Goal: Check status: Check status

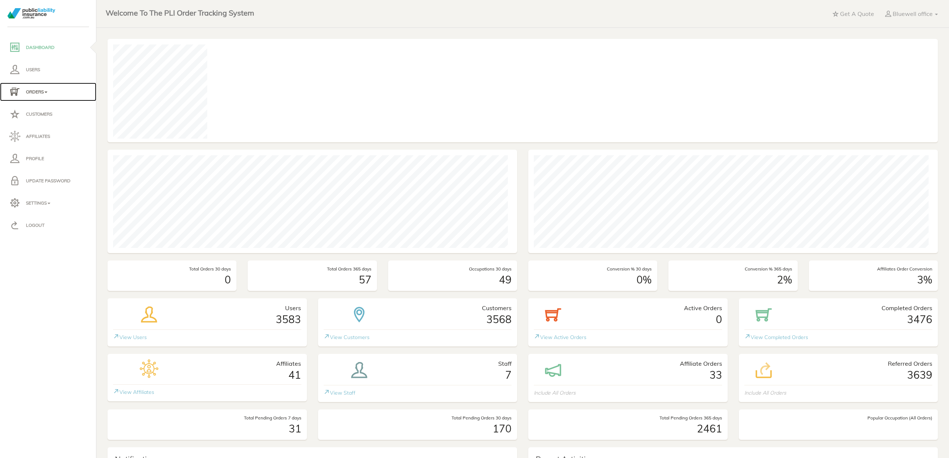
click at [49, 83] on link "Orders" at bounding box center [48, 92] width 96 height 19
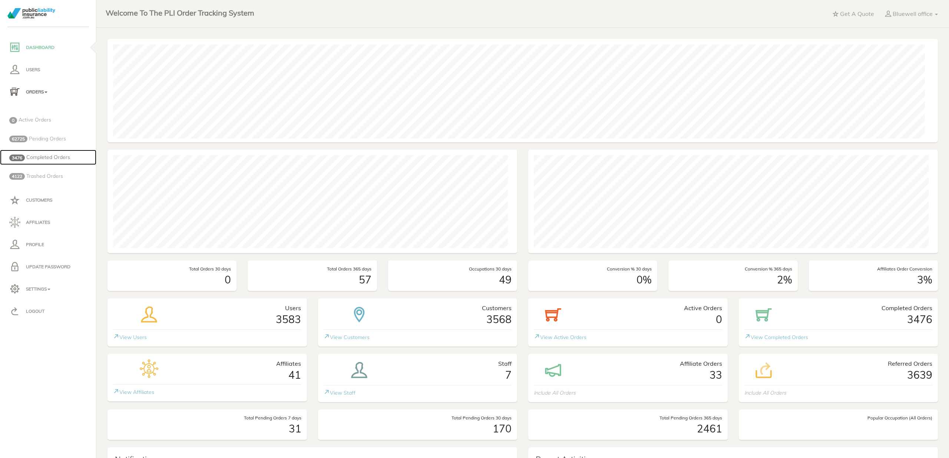
drag, startPoint x: 46, startPoint y: 156, endPoint x: 73, endPoint y: 156, distance: 27.1
click at [46, 156] on span "Completed Orders" at bounding box center [48, 157] width 44 height 7
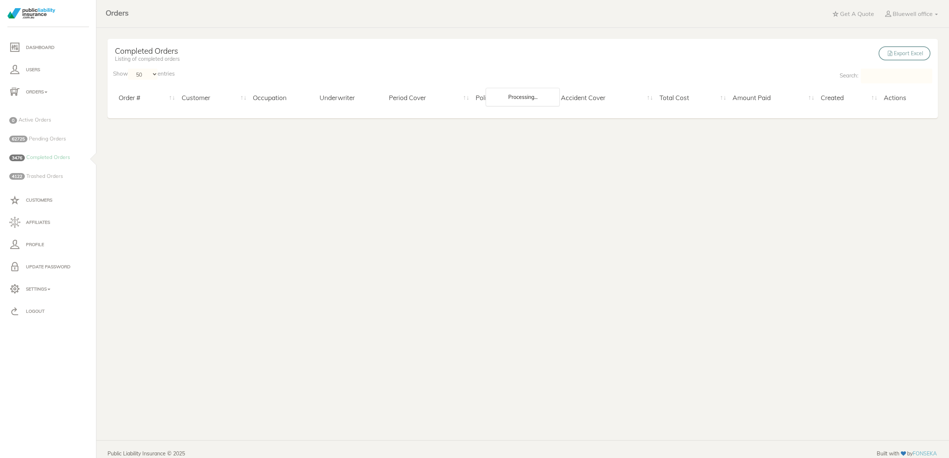
select select "50"
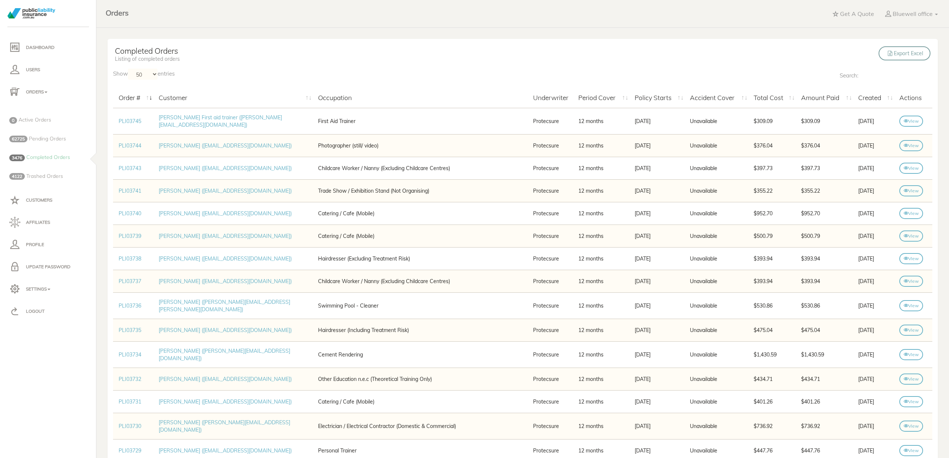
click at [861, 76] on input "Search:" at bounding box center [897, 76] width 72 height 15
paste input "[PERSON_NAME]"
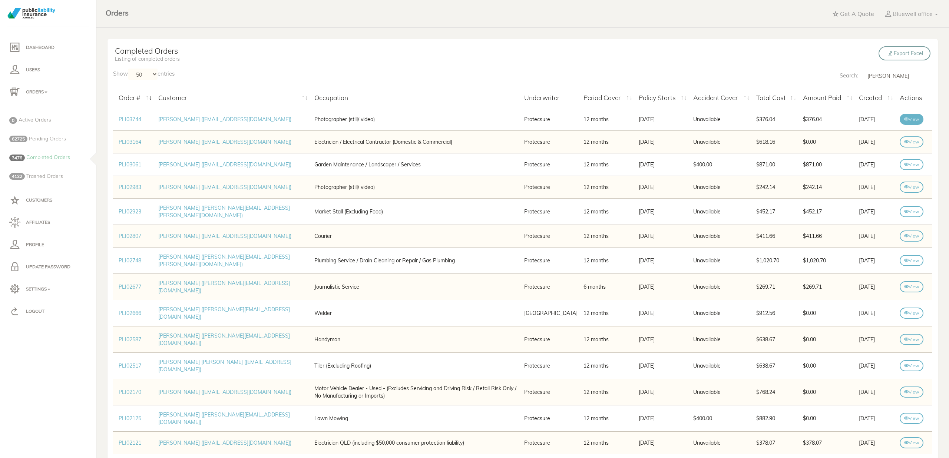
type input "[PERSON_NAME]"
click at [908, 122] on link "View" at bounding box center [912, 119] width 24 height 11
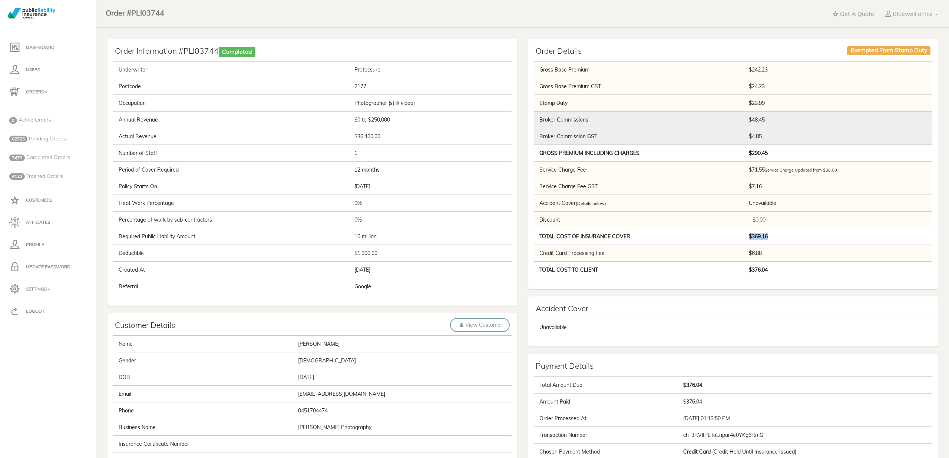
drag, startPoint x: 767, startPoint y: 237, endPoint x: 738, endPoint y: 235, distance: 29.8
click at [744, 234] on td "$369.16" at bounding box center [838, 236] width 188 height 17
copy b "$369.16"
drag, startPoint x: 423, startPoint y: 291, endPoint x: 386, endPoint y: 262, distance: 46.0
click at [423, 290] on td "Google" at bounding box center [431, 286] width 162 height 17
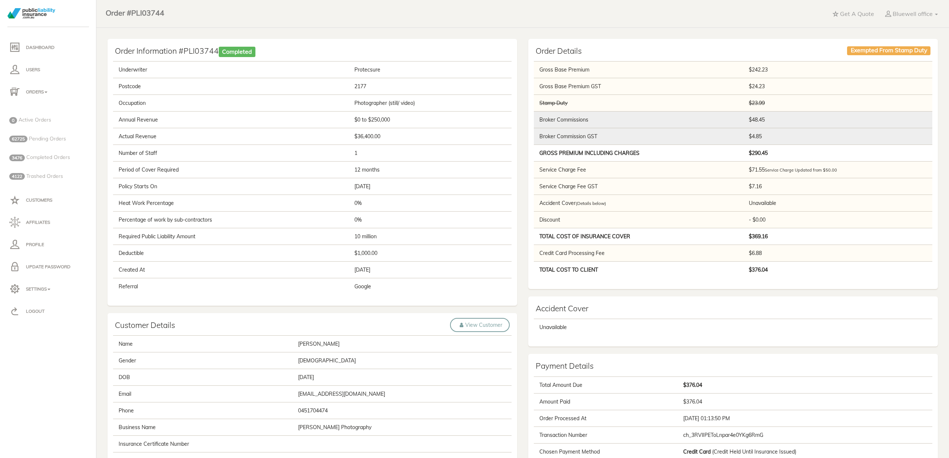
scroll to position [148, 0]
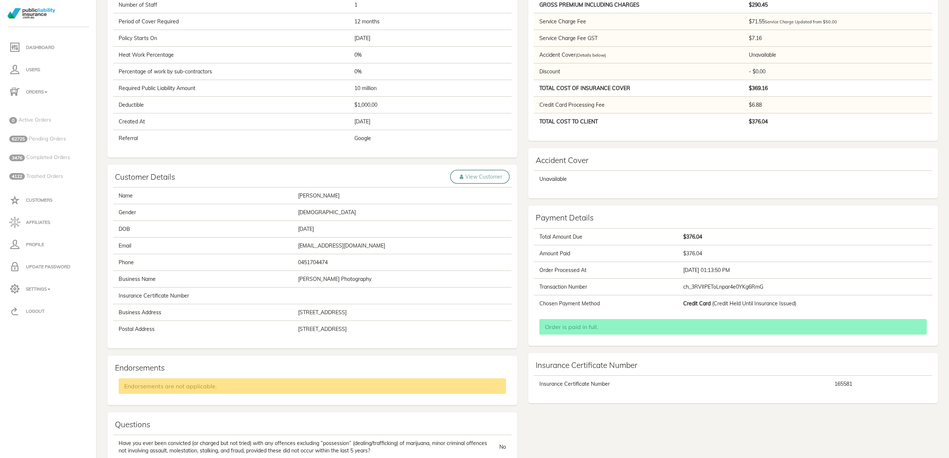
click at [294, 199] on td "Ashlee Thomas" at bounding box center [403, 196] width 218 height 17
copy td "Thomas"
click at [297, 249] on td "ash@ashtphotography.com.au" at bounding box center [403, 246] width 218 height 17
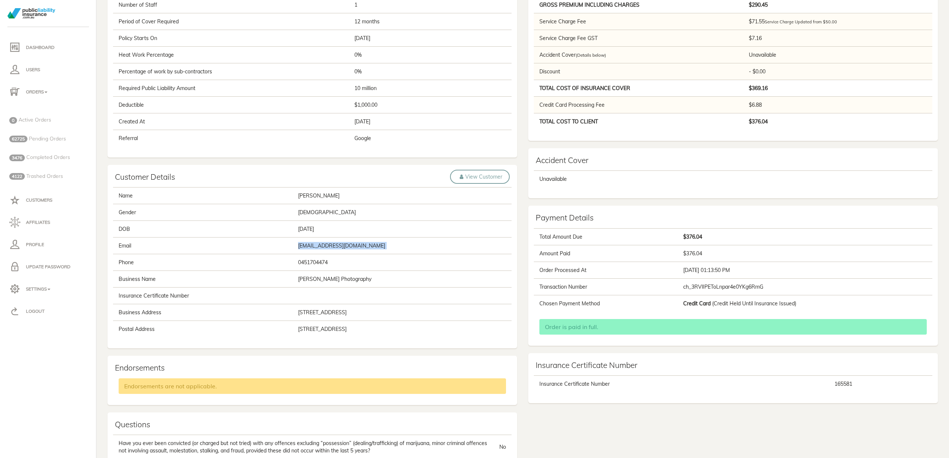
click at [297, 248] on td "ash@ashtphotography.com.au" at bounding box center [403, 246] width 218 height 17
copy tbody "ash@ashtphotography.com.au"
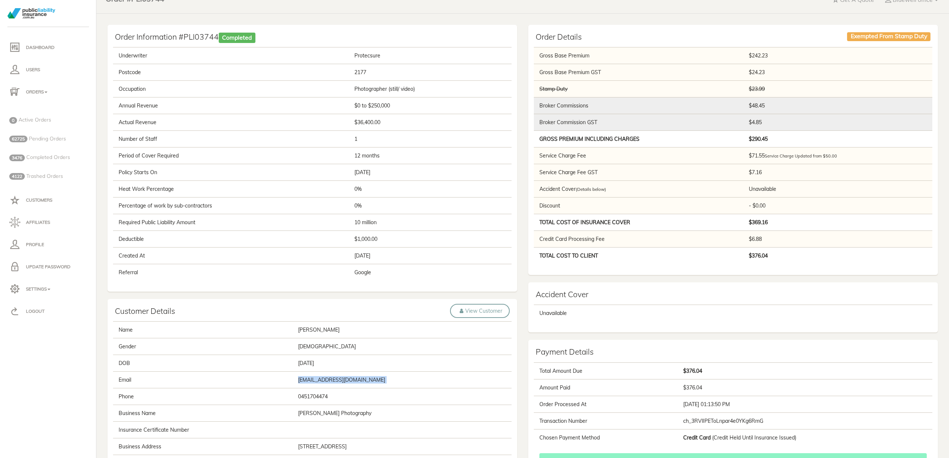
scroll to position [0, 0]
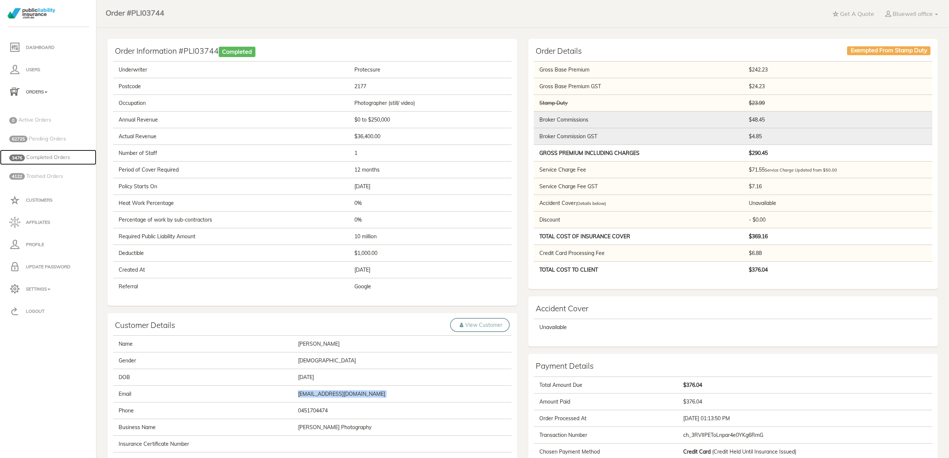
click at [52, 156] on span "Completed Orders" at bounding box center [48, 157] width 44 height 7
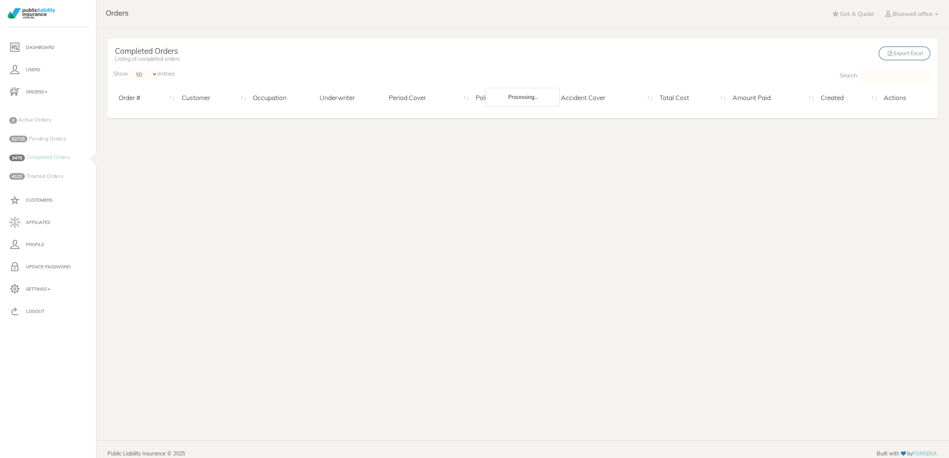
select select "50"
click at [861, 76] on input "Search:" at bounding box center [897, 76] width 72 height 15
paste input "[PERSON_NAME]"
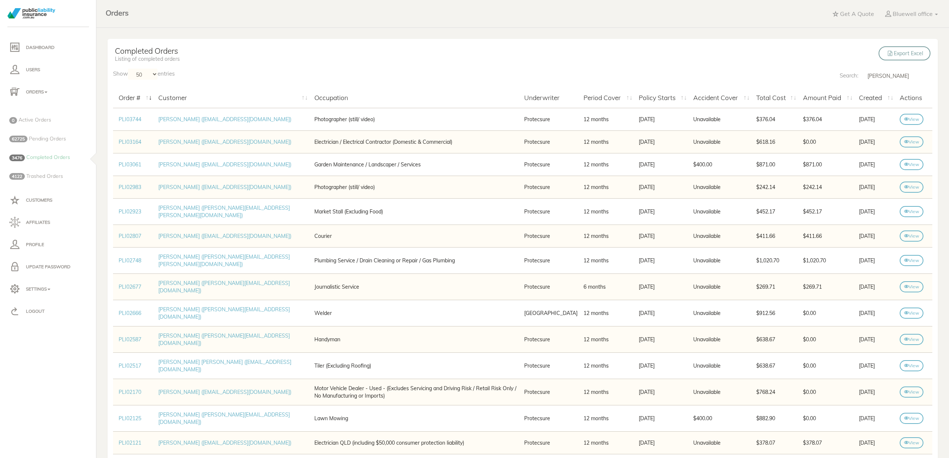
type input "[PERSON_NAME]"
click at [902, 119] on link "View" at bounding box center [912, 119] width 24 height 11
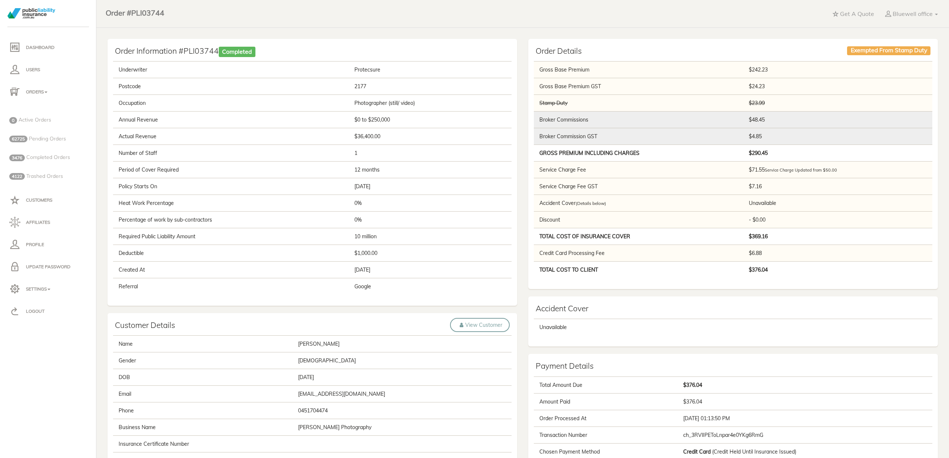
click at [368, 246] on td "$1,000.00" at bounding box center [431, 253] width 162 height 17
click at [367, 246] on td "$1,000.00" at bounding box center [431, 253] width 162 height 17
click at [367, 245] on tbody "Underwriter Protecsure Postcode 2177 Occupation Photographer (still/ video) Ann…" at bounding box center [312, 179] width 399 height 234
click at [364, 297] on div "Underwriter Protecsure Postcode 2177 Occupation Photographer (still/ video) Ann…" at bounding box center [313, 181] width 410 height 250
click at [363, 297] on div "Underwriter Protecsure Postcode 2177 Occupation Photographer (still/ video) Ann…" at bounding box center [313, 181] width 410 height 250
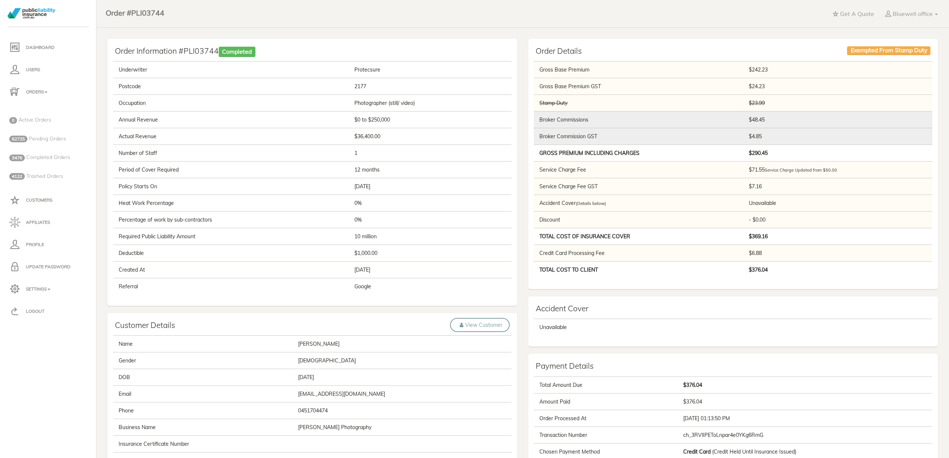
click at [362, 247] on td "$1,000.00" at bounding box center [431, 253] width 162 height 17
click at [361, 247] on td "$1,000.00" at bounding box center [431, 253] width 162 height 17
click at [367, 239] on td "10 million" at bounding box center [431, 236] width 162 height 17
click at [366, 239] on td "10 million" at bounding box center [431, 236] width 162 height 17
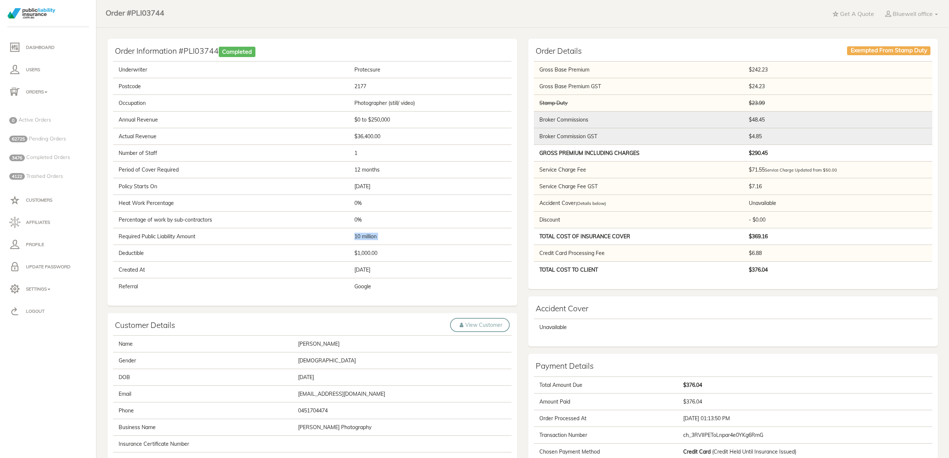
click at [366, 239] on td "10 million" at bounding box center [431, 236] width 162 height 17
click at [367, 239] on td "10 million" at bounding box center [431, 236] width 162 height 17
click at [366, 239] on td "10 million" at bounding box center [431, 236] width 162 height 17
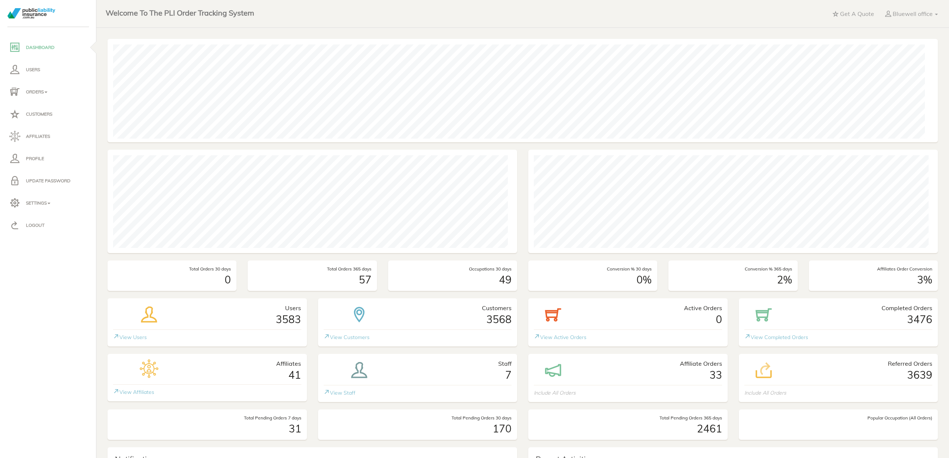
scroll to position [104, 406]
click at [50, 97] on p "Orders" at bounding box center [48, 91] width 78 height 11
click at [46, 154] on span "Completed Orders" at bounding box center [48, 157] width 44 height 7
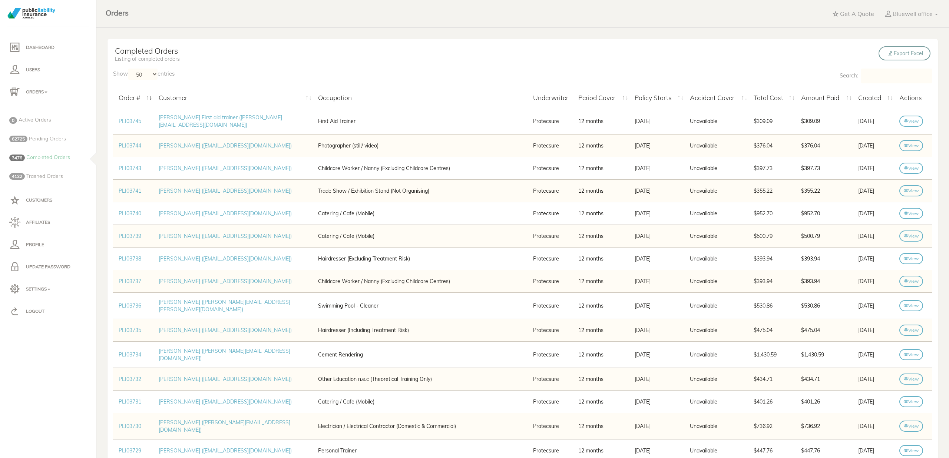
select select "50"
